Goal: Feedback & Contribution: Contribute content

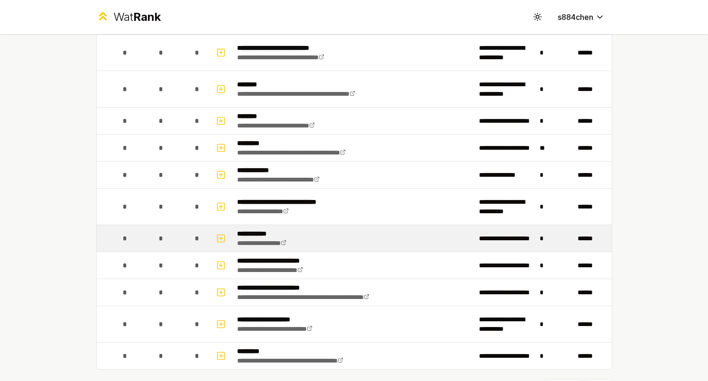
scroll to position [1477, 0]
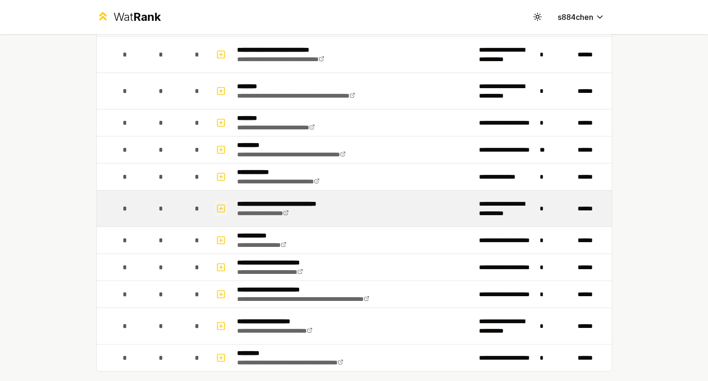
click at [223, 206] on icon "button" at bounding box center [220, 208] width 9 height 11
select select
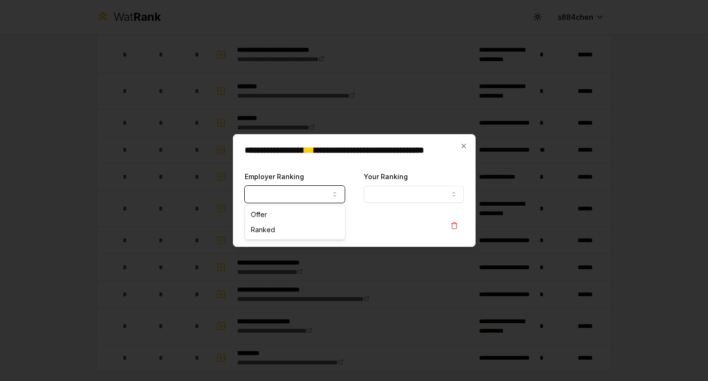
click at [312, 196] on button "Employer Ranking" at bounding box center [295, 194] width 100 height 17
click at [379, 196] on button "Your Ranking" at bounding box center [414, 194] width 100 height 17
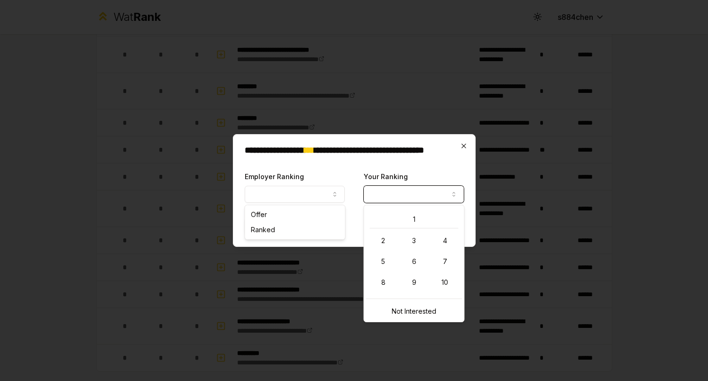
click at [461, 149] on icon "button" at bounding box center [464, 146] width 8 height 8
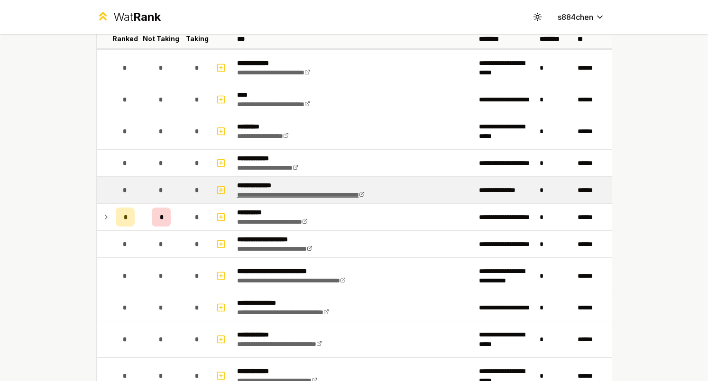
scroll to position [104, 0]
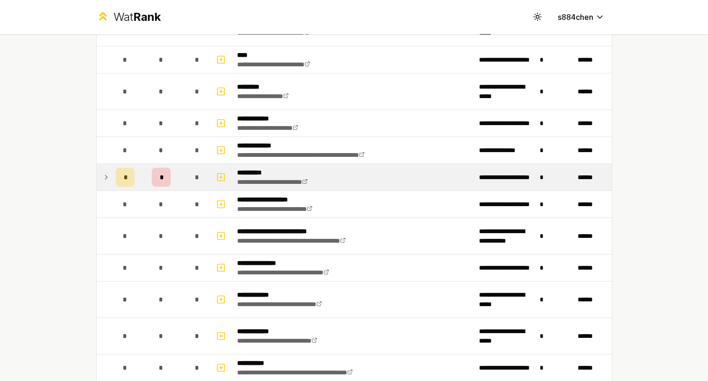
click at [159, 179] on div "*" at bounding box center [161, 177] width 19 height 19
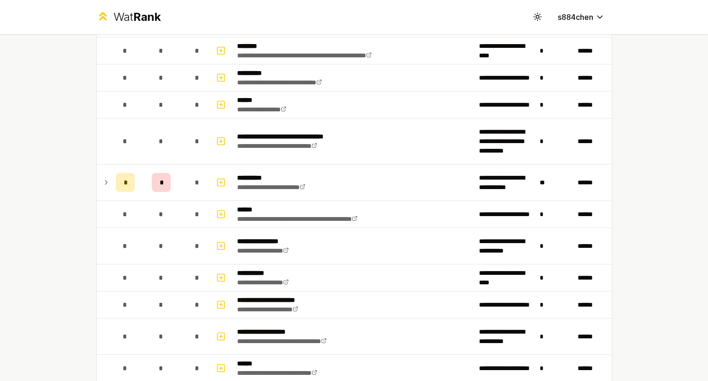
scroll to position [554, 0]
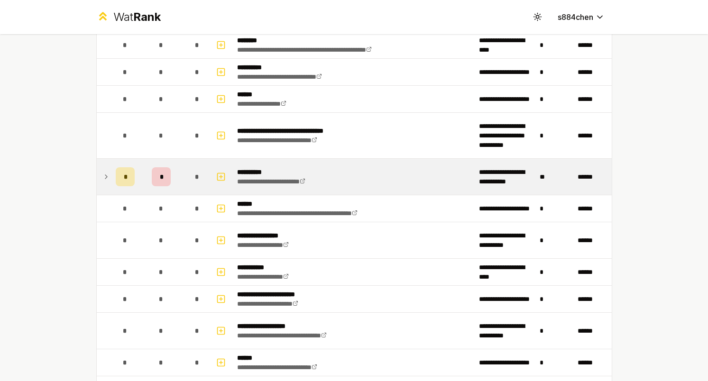
click at [132, 176] on div "*" at bounding box center [125, 176] width 19 height 19
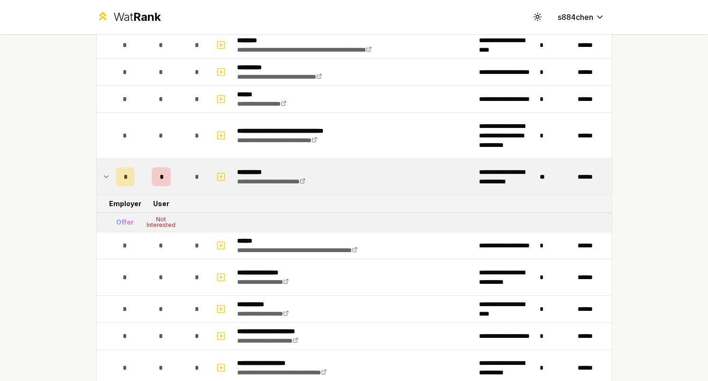
click at [132, 176] on div "*" at bounding box center [125, 176] width 19 height 19
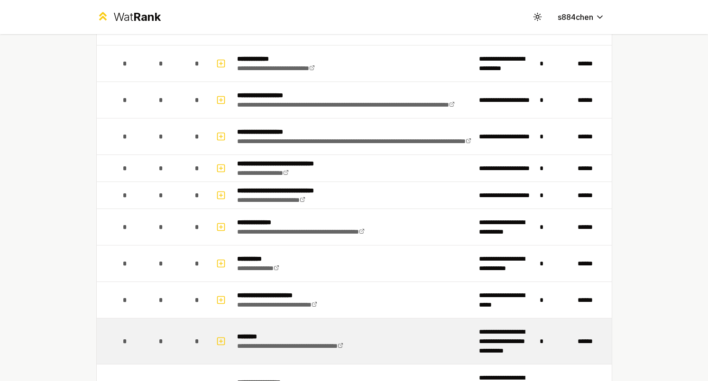
scroll to position [1107, 0]
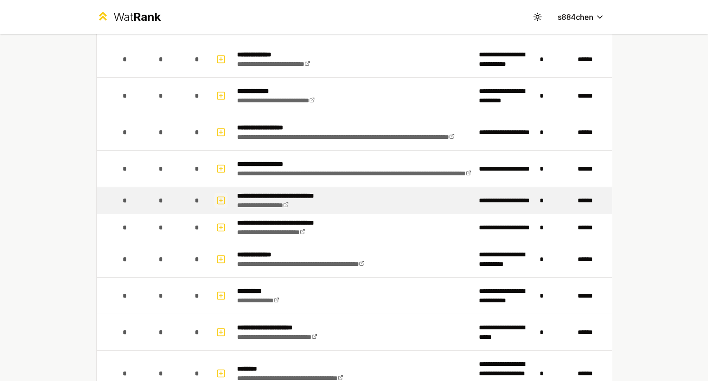
drag, startPoint x: 220, startPoint y: 228, endPoint x: 218, endPoint y: 197, distance: 31.4
click at [218, 197] on rect "button" at bounding box center [220, 200] width 7 height 7
select select
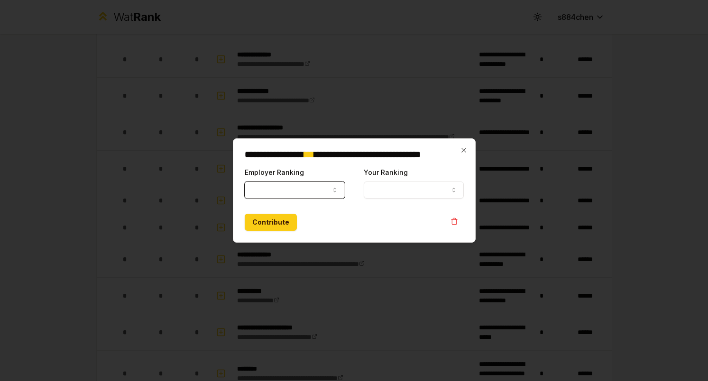
click at [277, 186] on button "Employer Ranking" at bounding box center [295, 190] width 100 height 17
select select "******"
drag, startPoint x: 288, startPoint y: 212, endPoint x: 265, endPoint y: 229, distance: 27.9
click at [265, 229] on button "Contribute" at bounding box center [271, 222] width 52 height 17
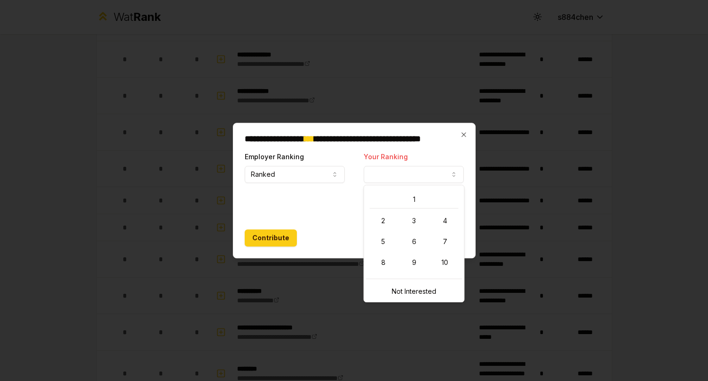
click at [396, 171] on button "Your Ranking" at bounding box center [414, 174] width 100 height 17
select select "*"
drag, startPoint x: 411, startPoint y: 204, endPoint x: 380, endPoint y: 202, distance: 30.4
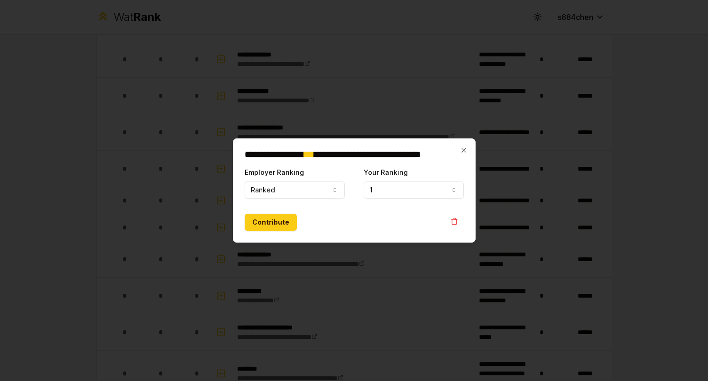
click at [373, 214] on div "Contribute" at bounding box center [354, 222] width 219 height 17
click at [278, 220] on button "Contribute" at bounding box center [271, 222] width 52 height 17
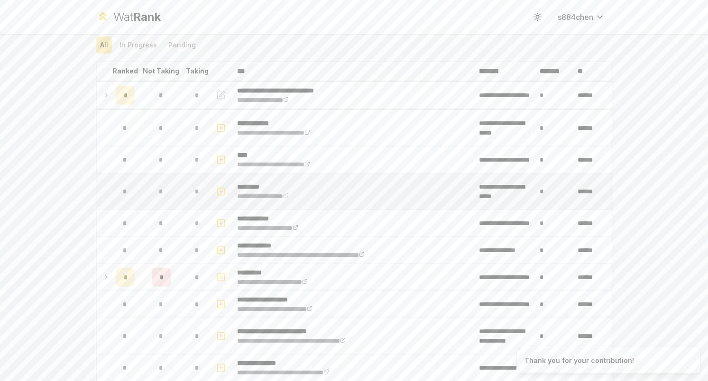
scroll to position [10, 0]
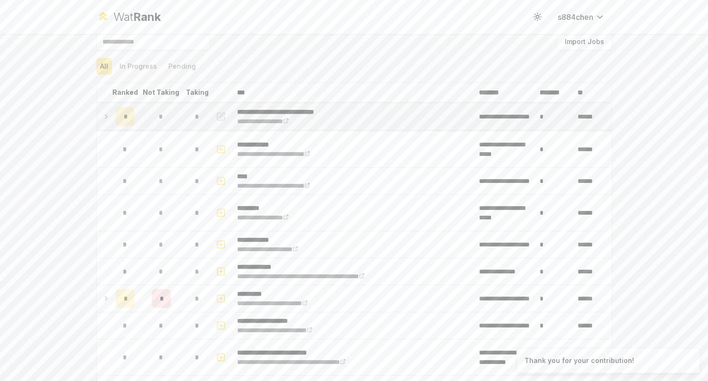
click at [114, 122] on td "*" at bounding box center [125, 116] width 27 height 27
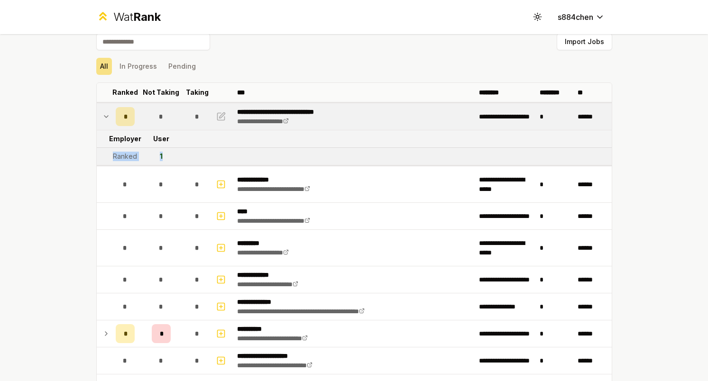
drag, startPoint x: 170, startPoint y: 158, endPoint x: 107, endPoint y: 158, distance: 63.5
click at [107, 158] on tr "Ranked 1" at bounding box center [354, 157] width 515 height 18
click at [107, 158] on td at bounding box center [104, 156] width 15 height 17
drag, startPoint x: 187, startPoint y: 154, endPoint x: 112, endPoint y: 156, distance: 75.0
click at [112, 156] on tr "Ranked 1" at bounding box center [354, 157] width 515 height 18
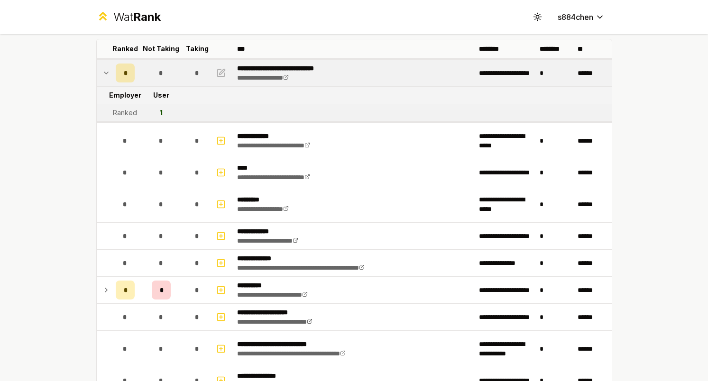
scroll to position [31, 0]
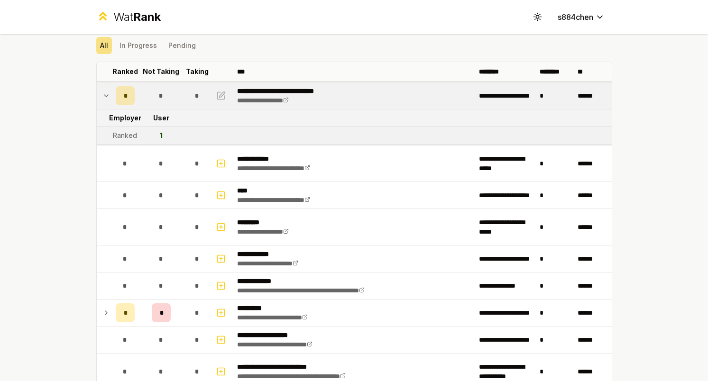
click at [110, 96] on td at bounding box center [104, 96] width 15 height 27
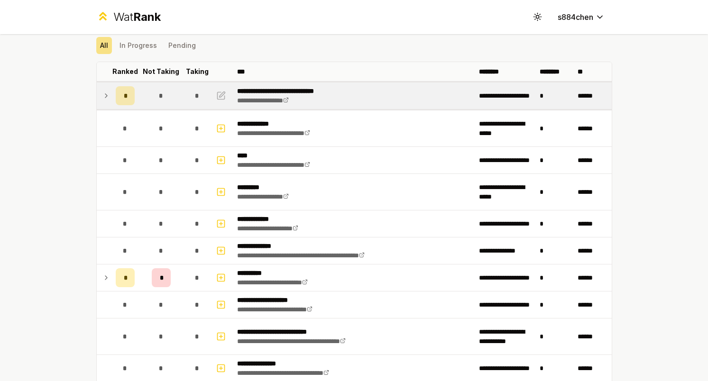
click at [112, 98] on td "*" at bounding box center [125, 96] width 27 height 27
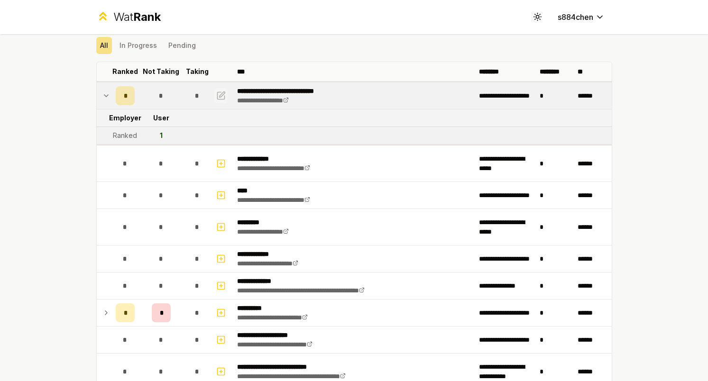
click at [219, 98] on icon "button" at bounding box center [220, 95] width 9 height 11
select select "******"
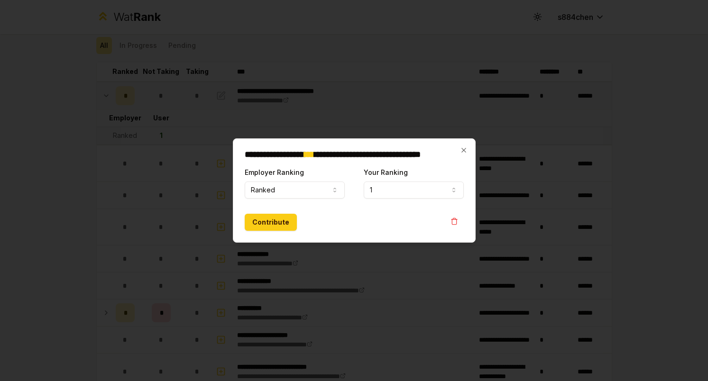
click at [219, 99] on div at bounding box center [354, 190] width 708 height 381
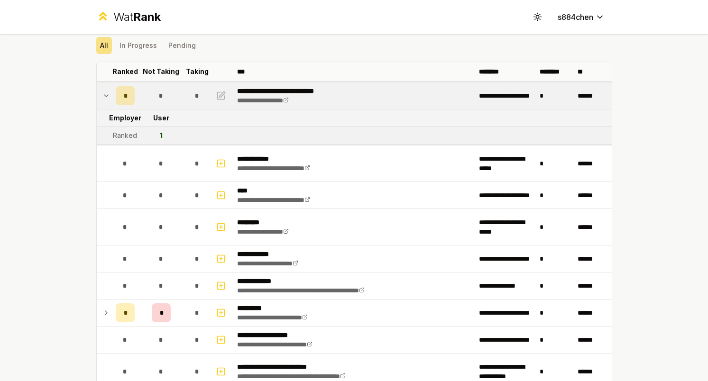
click at [228, 110] on tr "Employer User" at bounding box center [354, 119] width 515 height 18
click at [116, 101] on div "*" at bounding box center [125, 95] width 19 height 19
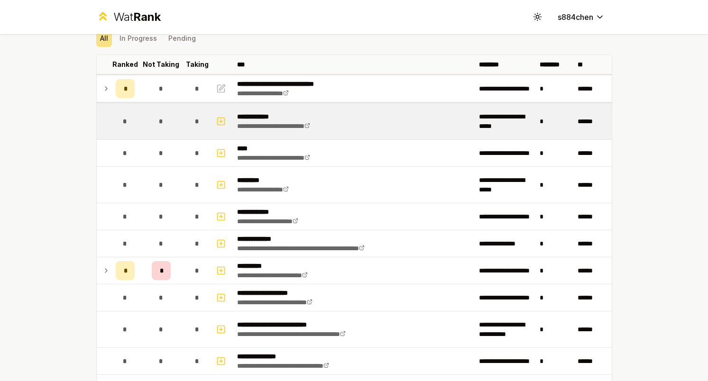
scroll to position [40, 0]
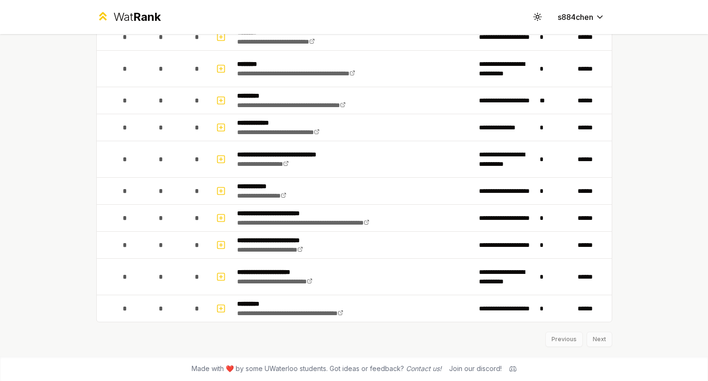
scroll to position [1524, 0]
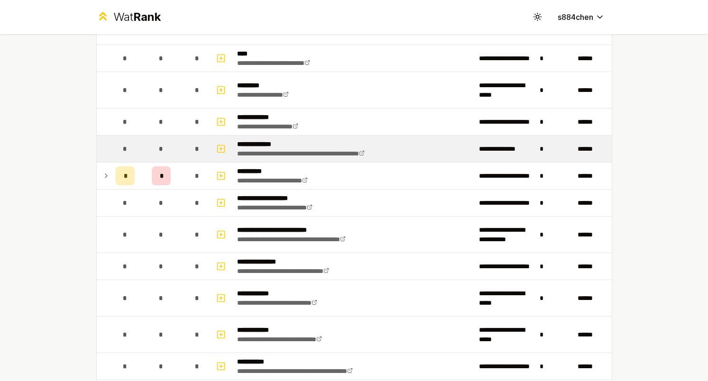
scroll to position [141, 0]
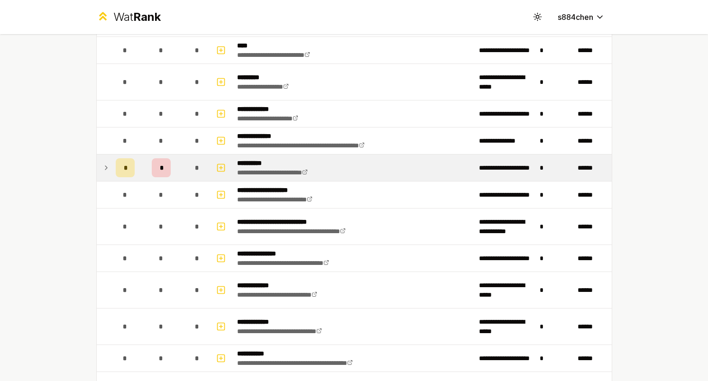
click at [101, 169] on td at bounding box center [104, 168] width 15 height 27
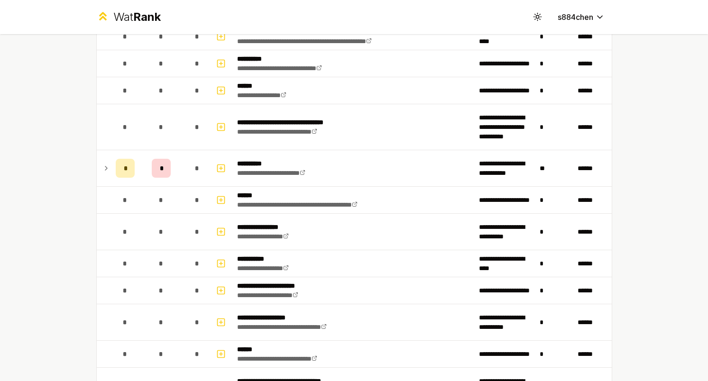
scroll to position [552, 0]
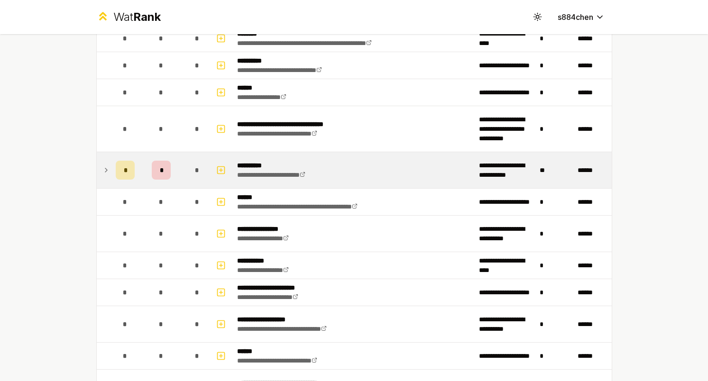
click at [201, 171] on div "*" at bounding box center [197, 170] width 19 height 19
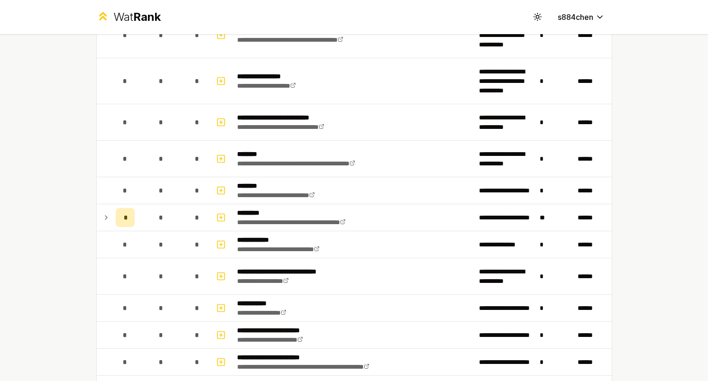
scroll to position [1449, 0]
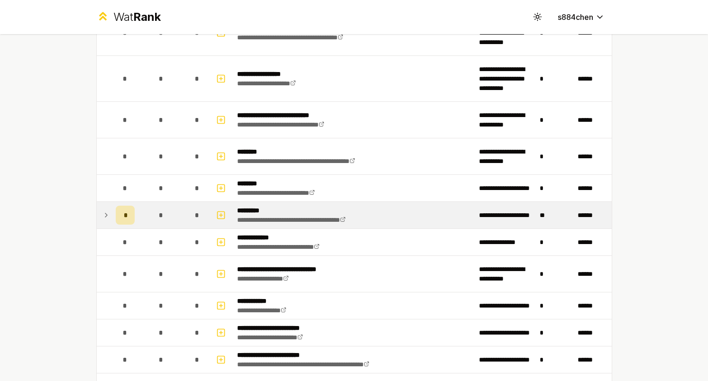
click at [191, 214] on div "*" at bounding box center [197, 215] width 19 height 19
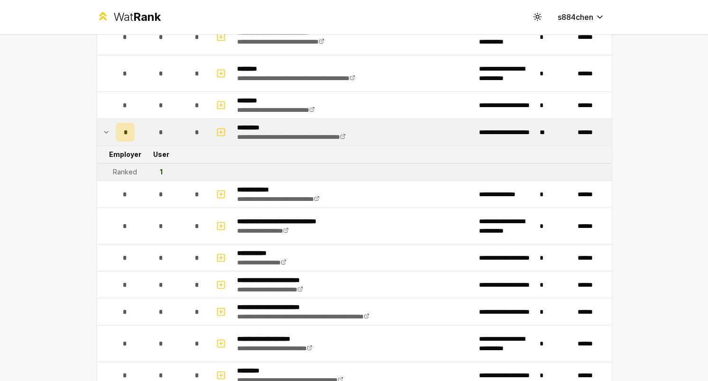
scroll to position [1540, 0]
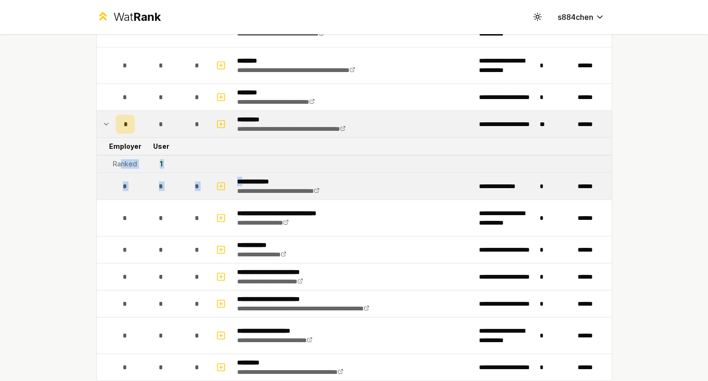
drag, startPoint x: 121, startPoint y: 166, endPoint x: 244, endPoint y: 180, distance: 123.6
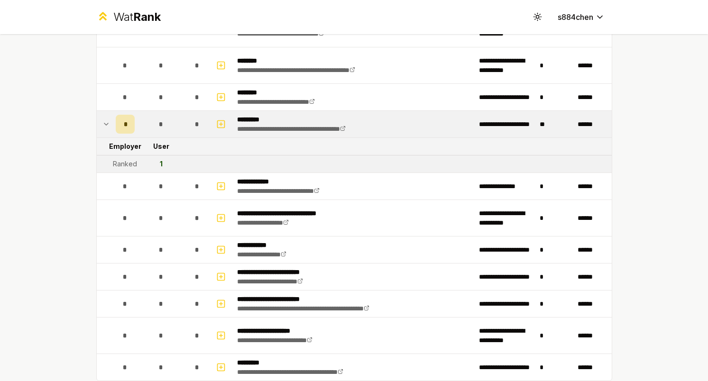
click at [66, 219] on div "**********" at bounding box center [354, 190] width 708 height 381
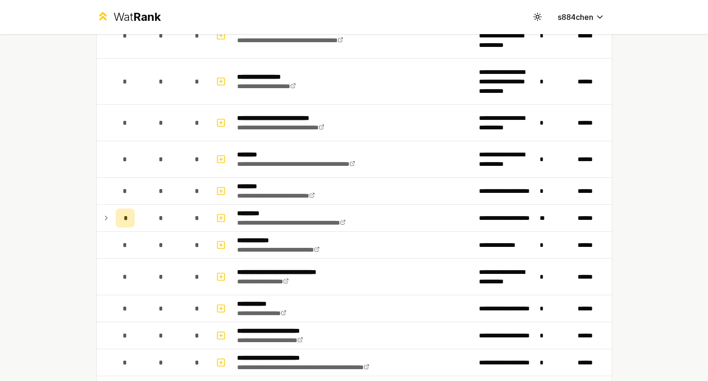
scroll to position [1407, 0]
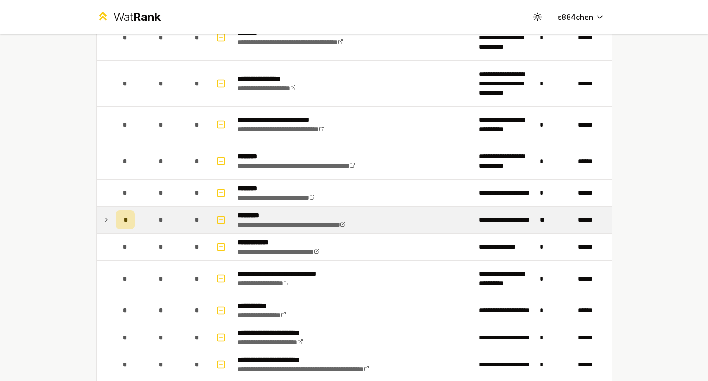
click at [143, 220] on td "*" at bounding box center [161, 220] width 46 height 27
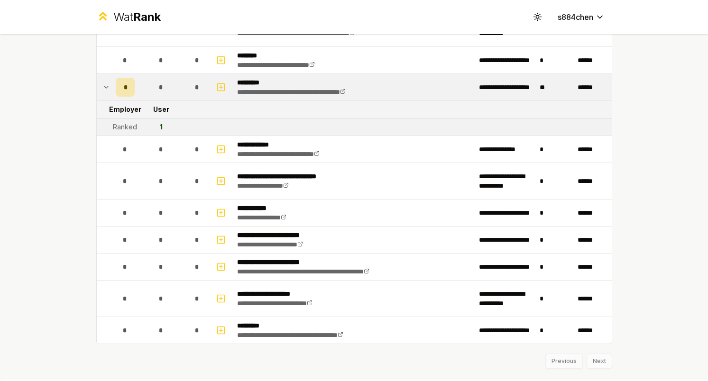
scroll to position [1547, 0]
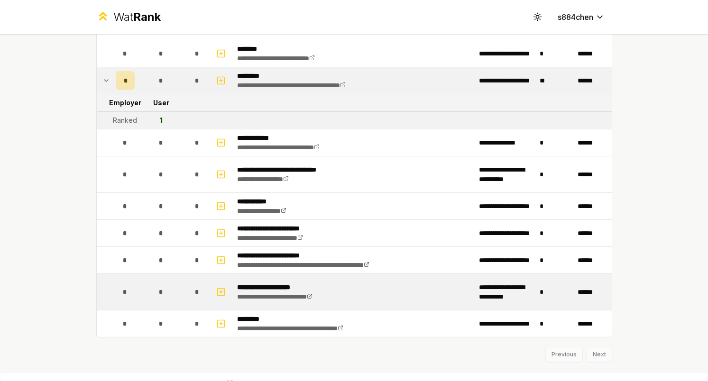
click at [190, 301] on div "*" at bounding box center [197, 292] width 19 height 19
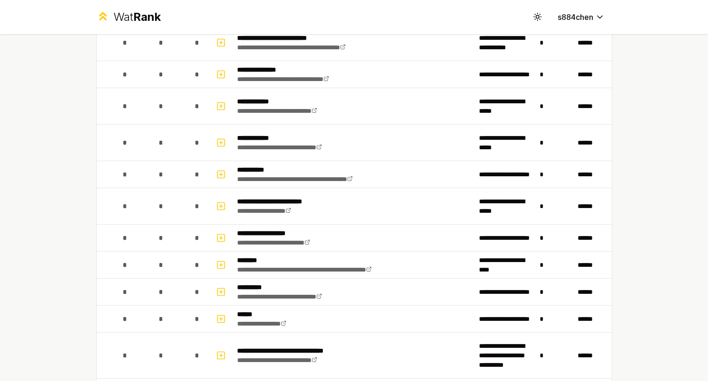
scroll to position [0, 0]
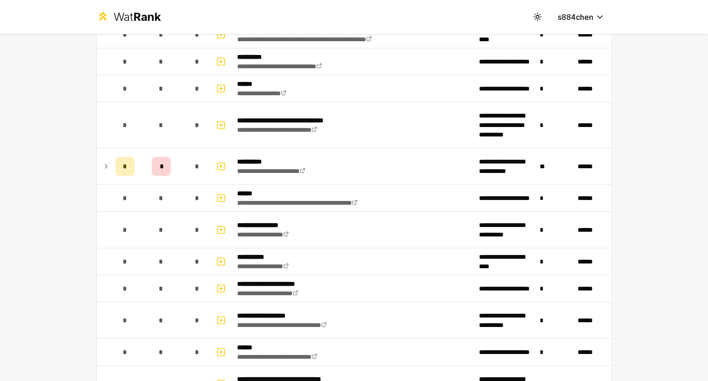
scroll to position [513, 0]
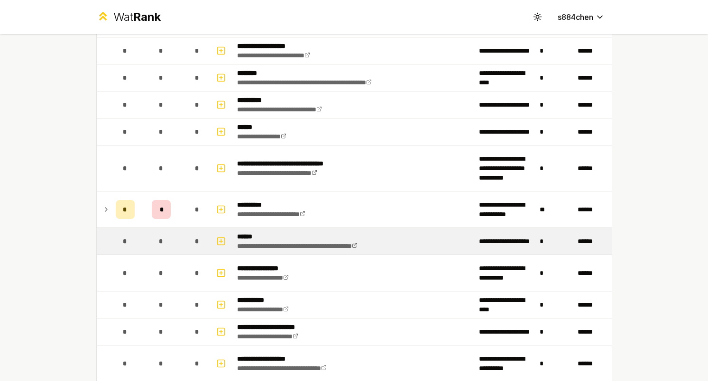
click at [337, 235] on p "******" at bounding box center [316, 236] width 159 height 9
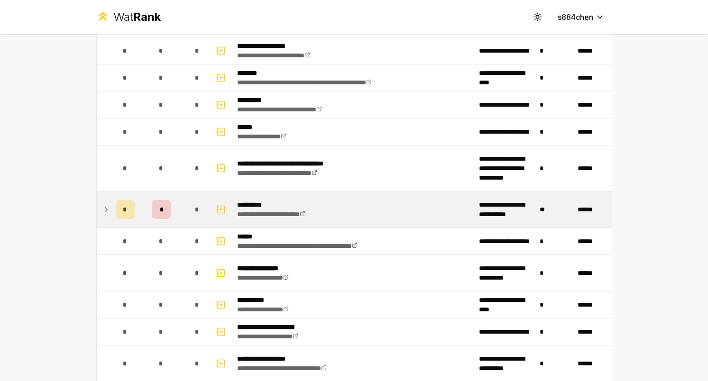
click at [337, 212] on td "**********" at bounding box center [354, 210] width 242 height 36
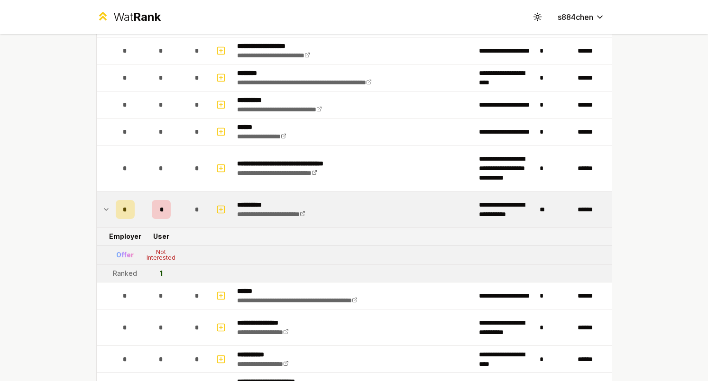
click at [337, 212] on td "**********" at bounding box center [354, 210] width 242 height 36
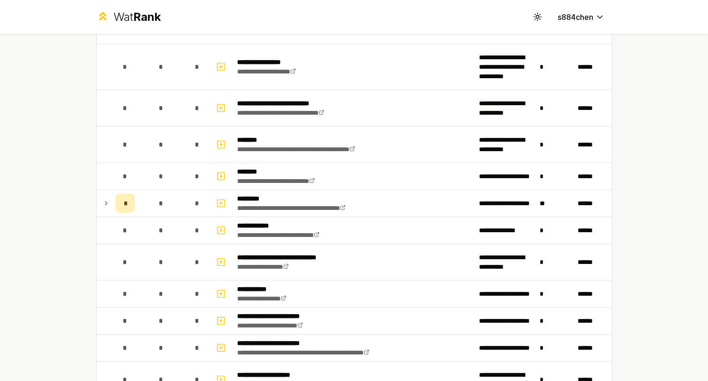
scroll to position [1430, 0]
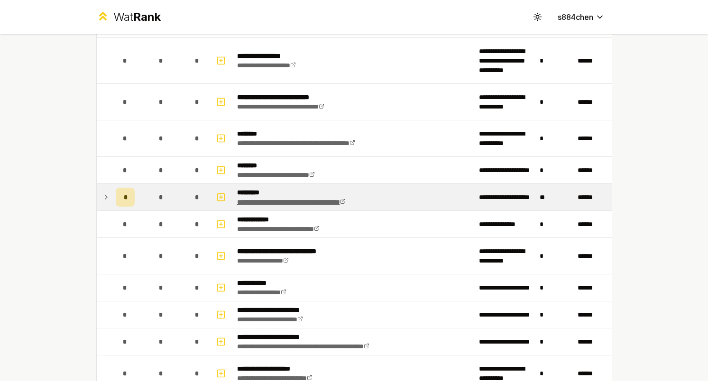
click at [339, 202] on link "**********" at bounding box center [291, 202] width 109 height 7
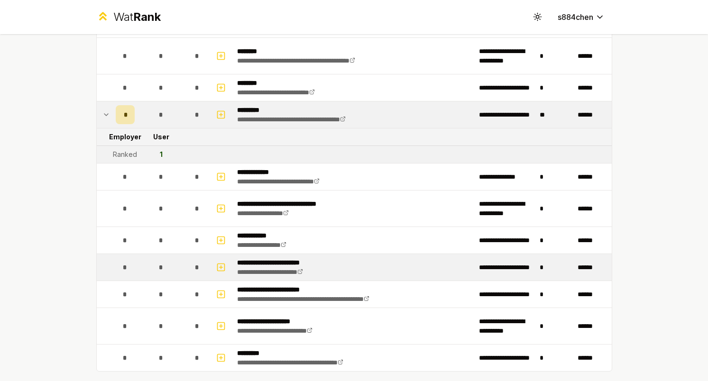
scroll to position [1379, 0]
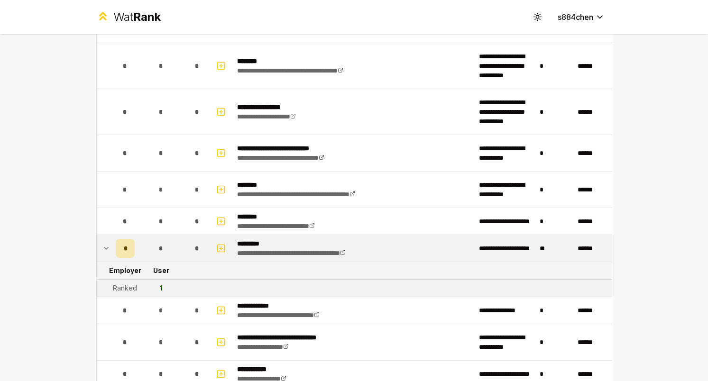
click at [107, 245] on icon at bounding box center [106, 248] width 8 height 11
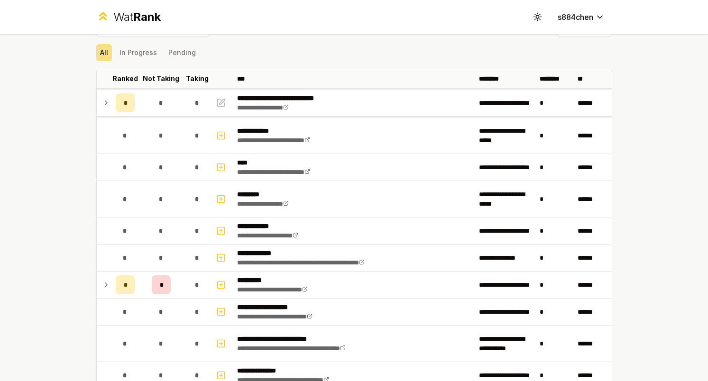
scroll to position [0, 0]
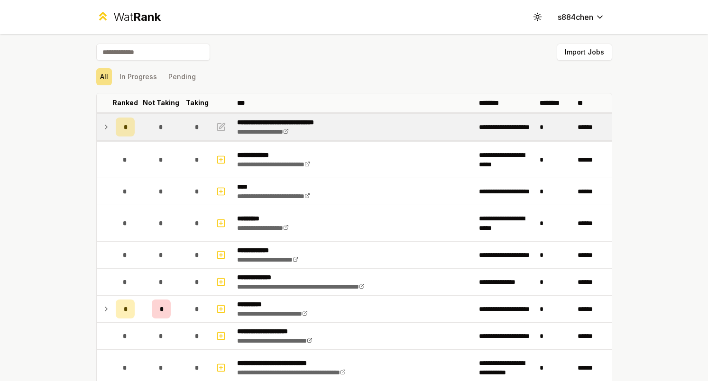
click at [114, 126] on td "*" at bounding box center [125, 127] width 27 height 27
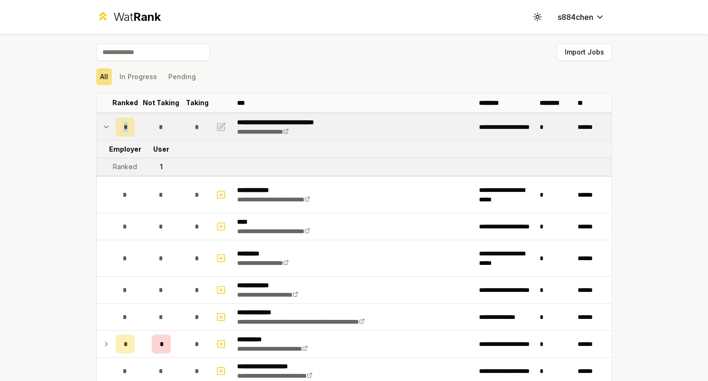
click at [114, 126] on td "*" at bounding box center [125, 127] width 27 height 27
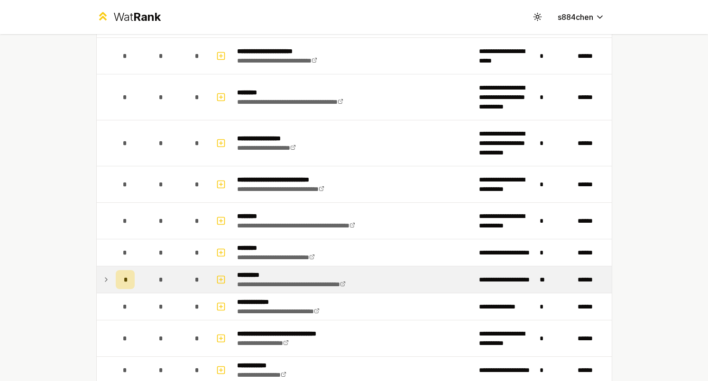
scroll to position [1487, 0]
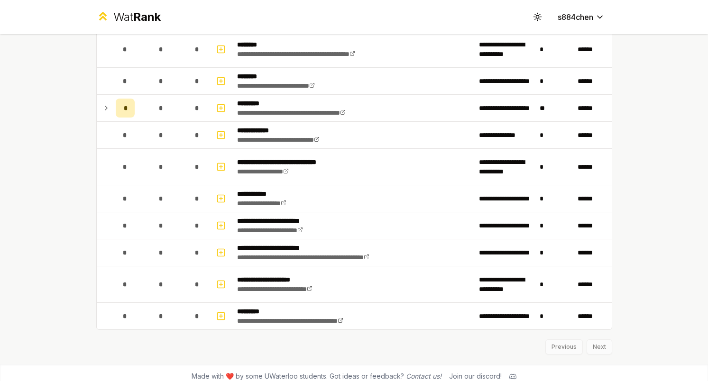
scroll to position [1527, 0]
